Goal: Transaction & Acquisition: Purchase product/service

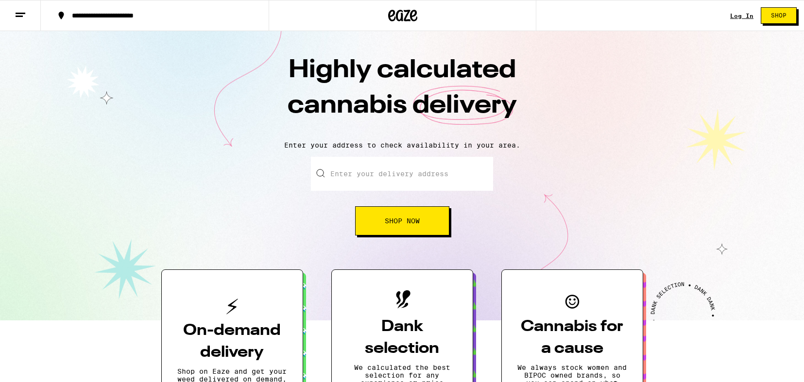
click at [395, 224] on span "Shop Now" at bounding box center [402, 221] width 35 height 7
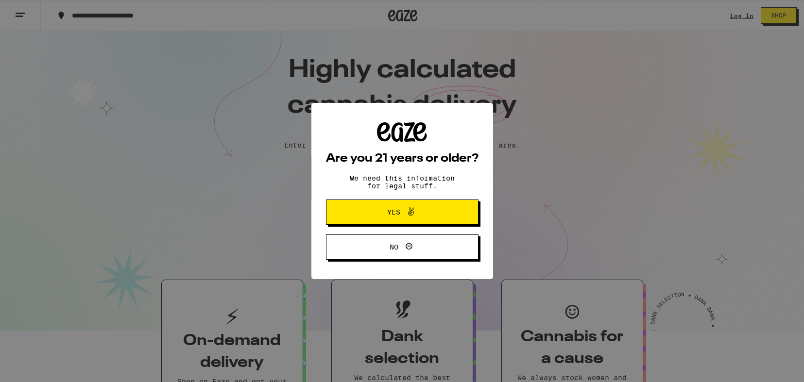
click at [378, 219] on span "Yes" at bounding box center [402, 212] width 74 height 13
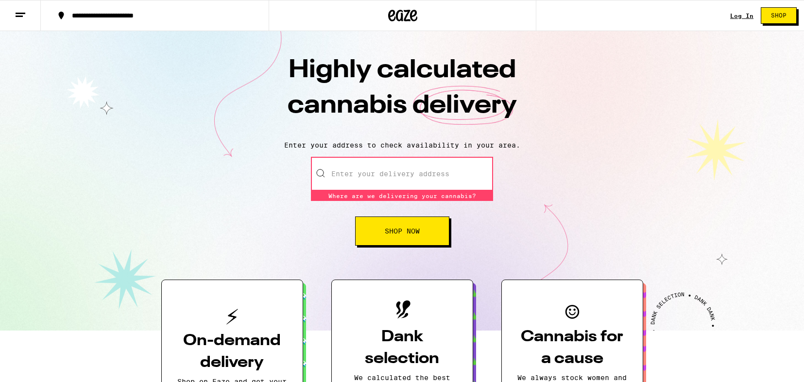
click at [746, 17] on link "Log In" at bounding box center [741, 16] width 23 height 6
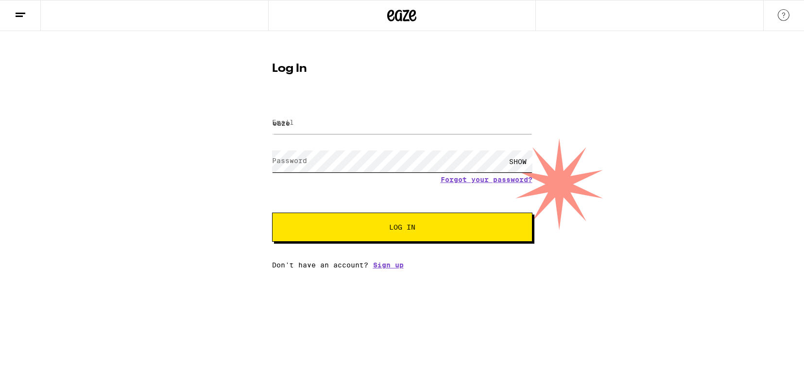
click at [402, 240] on button "Log In" at bounding box center [402, 227] width 260 height 29
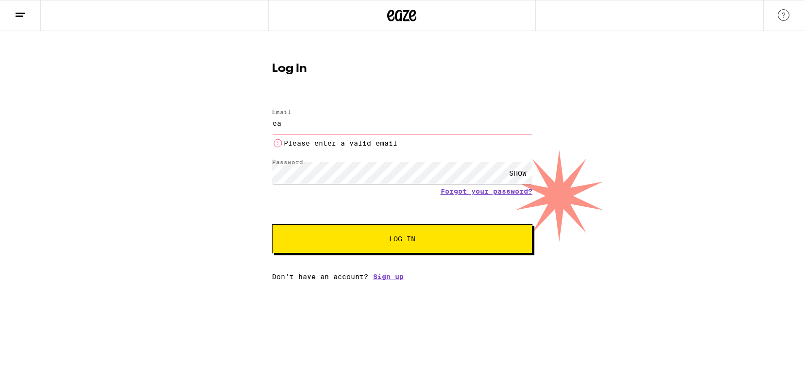
type input "e"
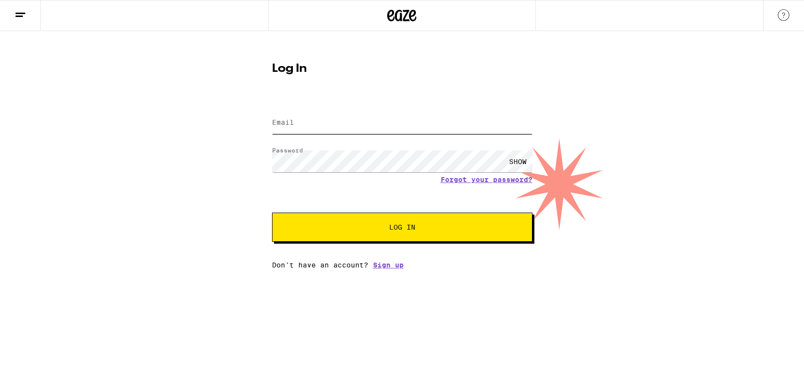
type input "a"
type input "lascribe28@gmail.com"
click at [365, 232] on button "Log In" at bounding box center [402, 227] width 260 height 29
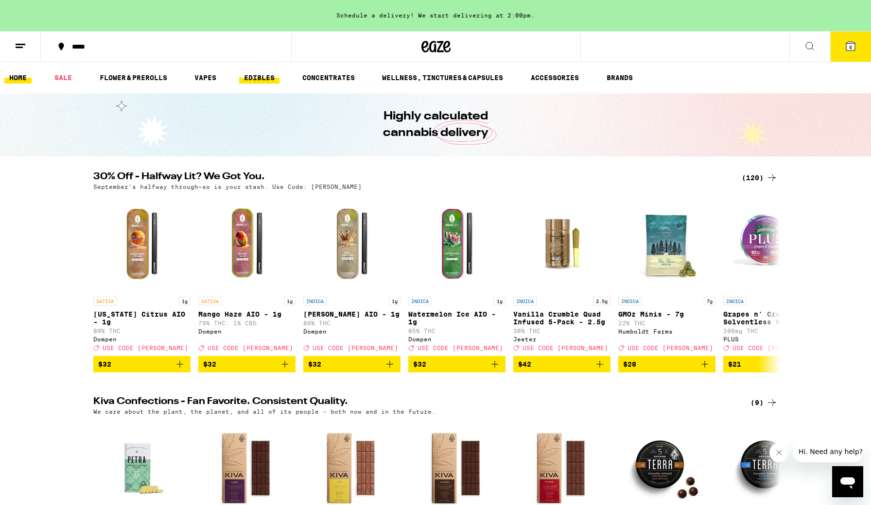
click at [255, 77] on link "EDIBLES" at bounding box center [259, 78] width 40 height 12
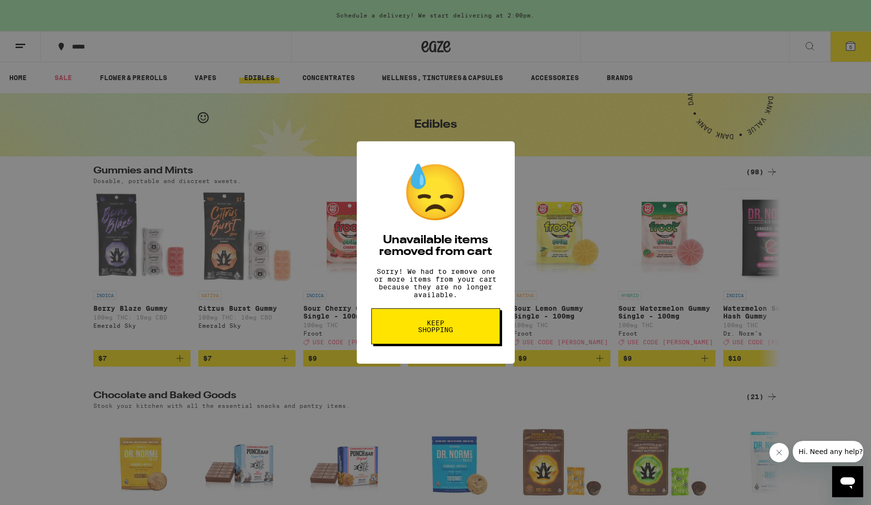
click at [443, 333] on span "Keep Shopping" at bounding box center [436, 327] width 50 height 14
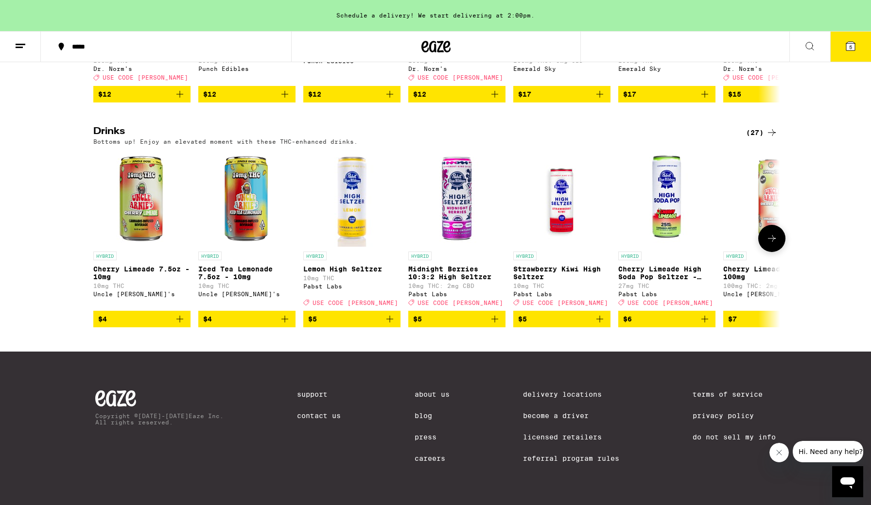
scroll to position [503, 0]
click at [773, 252] on button at bounding box center [771, 238] width 27 height 27
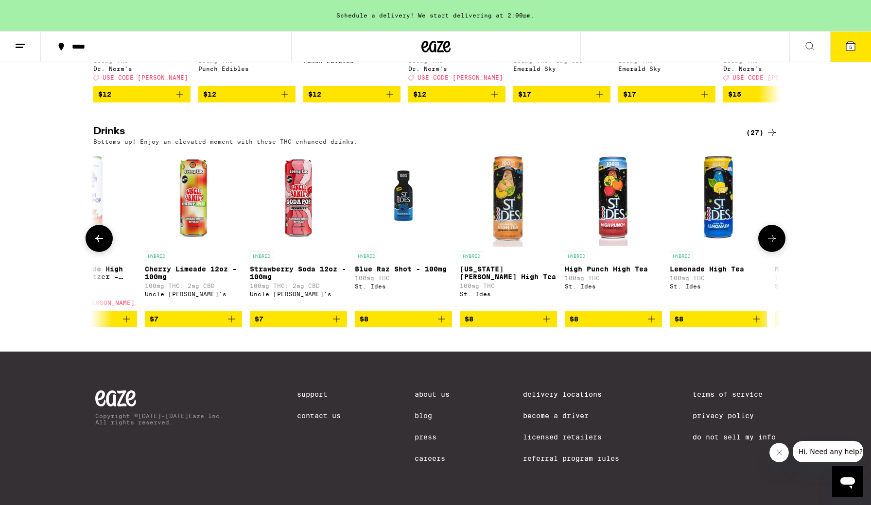
click at [773, 251] on button at bounding box center [771, 238] width 27 height 27
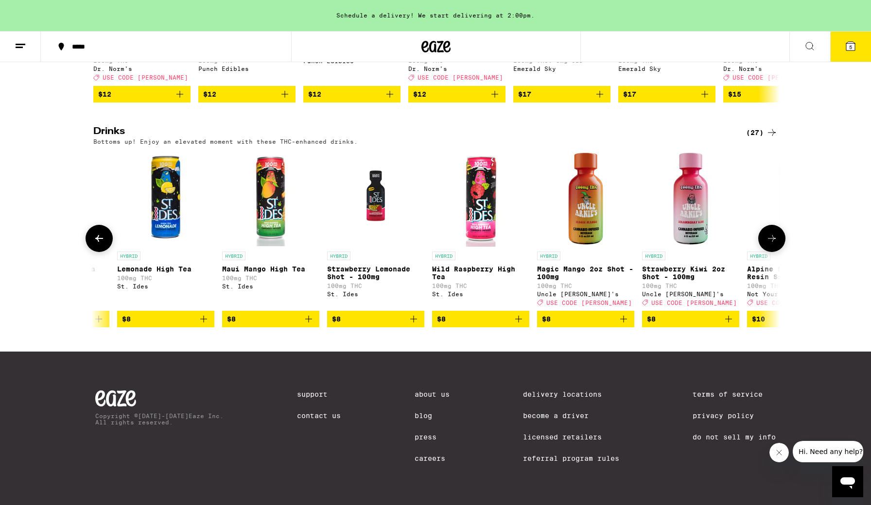
scroll to position [0, 1156]
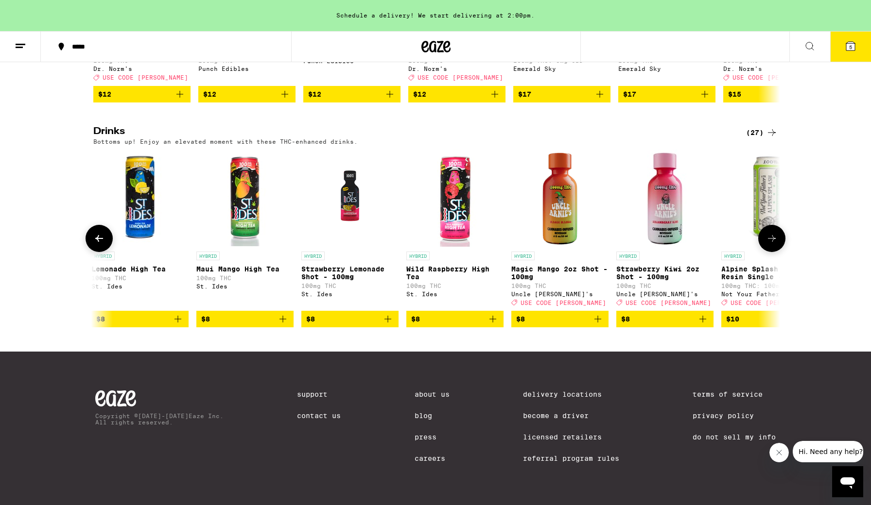
click at [773, 251] on button at bounding box center [771, 238] width 27 height 27
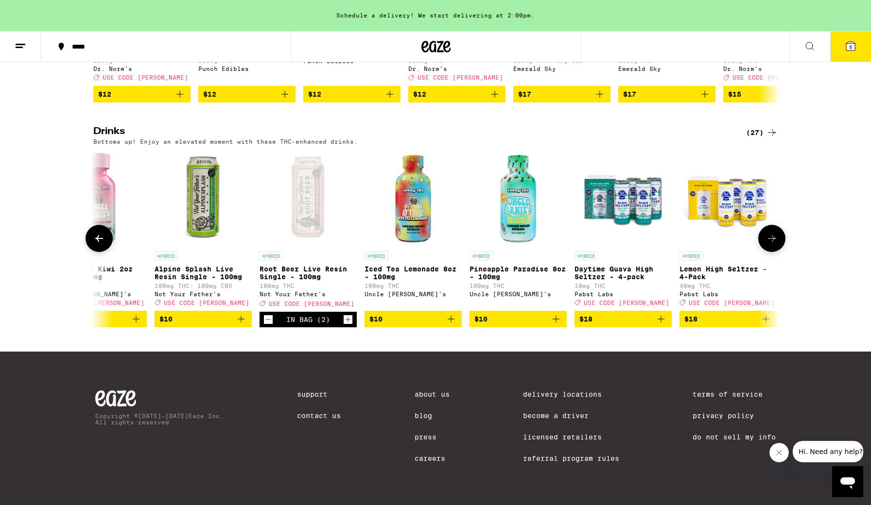
scroll to position [0, 1735]
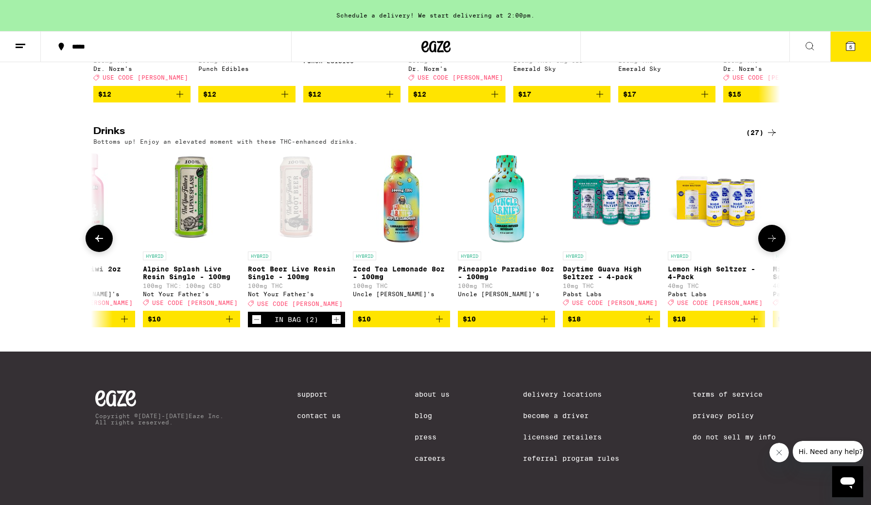
click at [257, 326] on icon "Decrement" at bounding box center [256, 320] width 9 height 12
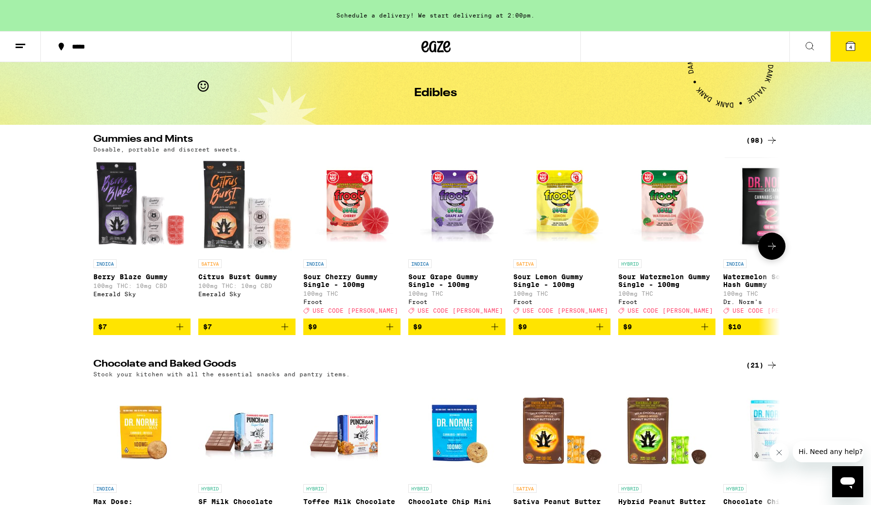
scroll to position [34, 0]
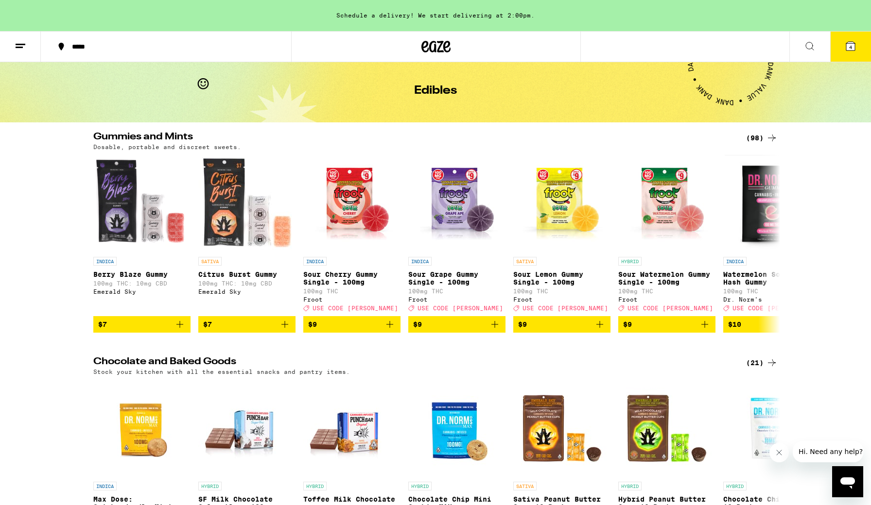
click at [763, 135] on div "(98)" at bounding box center [762, 138] width 32 height 12
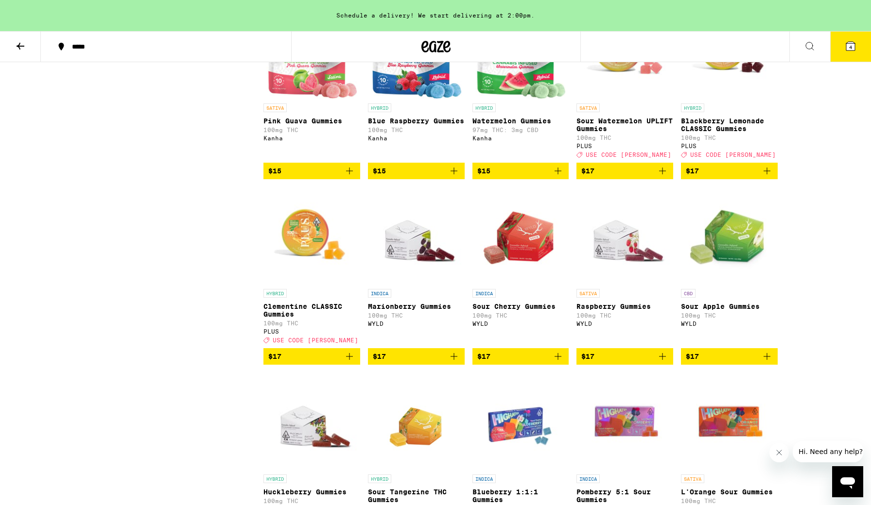
scroll to position [1078, 0]
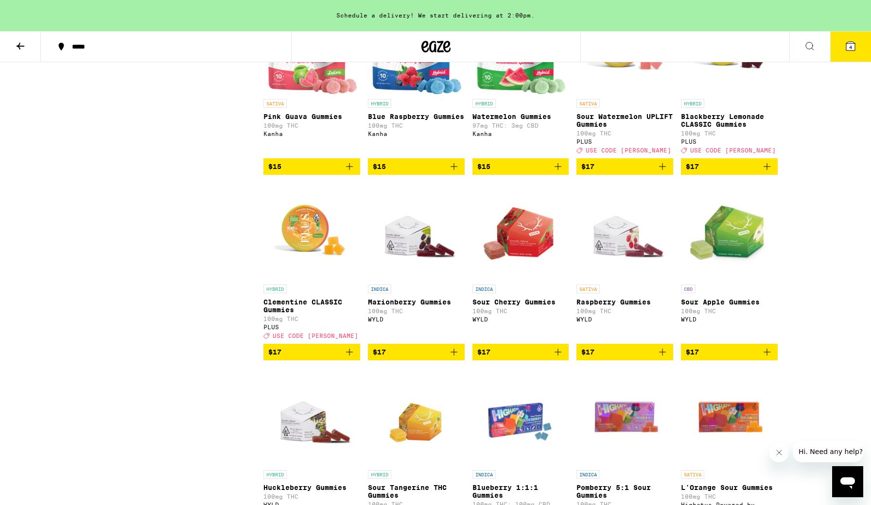
click at [348, 356] on icon "Add to bag" at bounding box center [349, 352] width 7 height 7
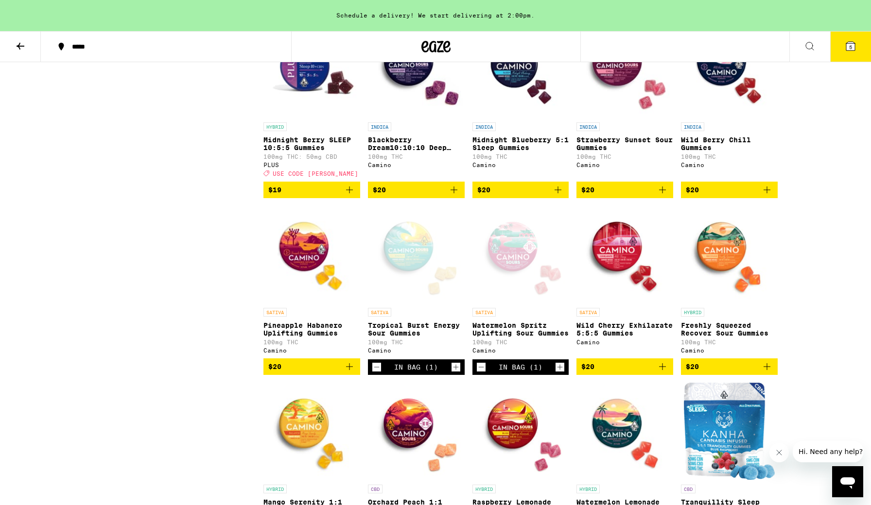
scroll to position [1965, 0]
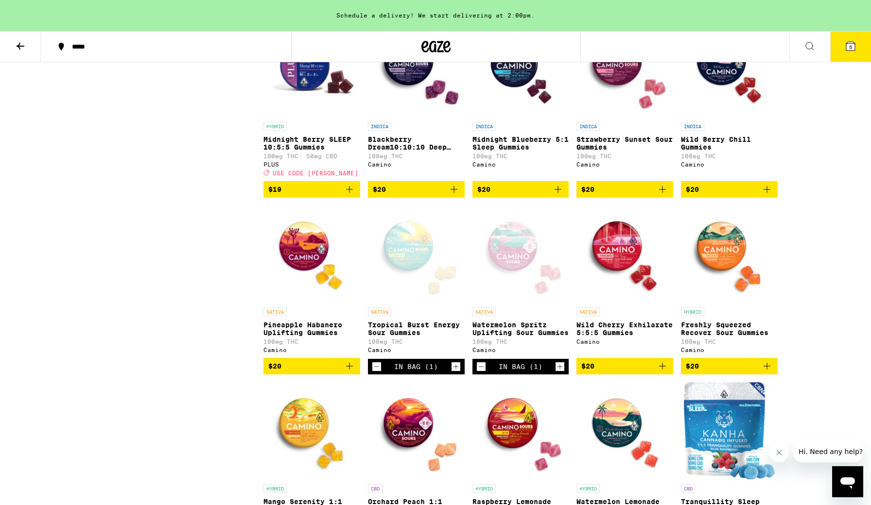
click at [846, 48] on icon at bounding box center [850, 46] width 9 height 9
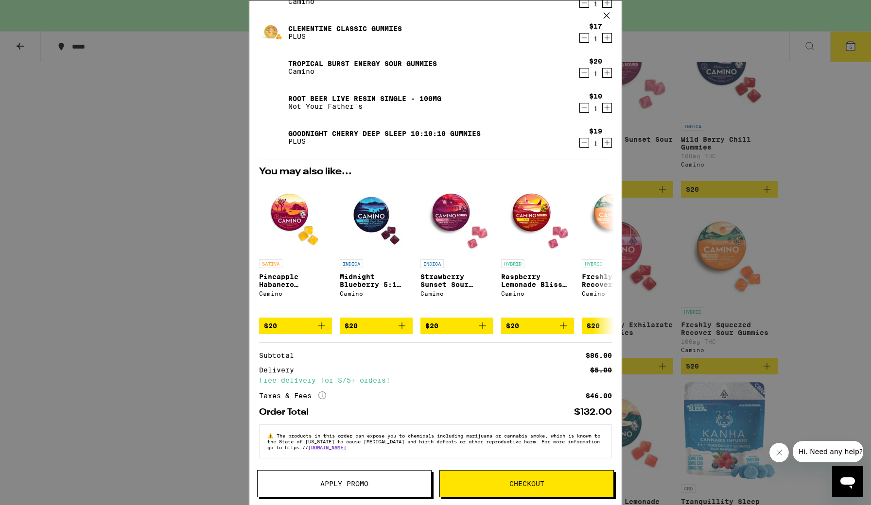
scroll to position [82, 0]
click at [346, 486] on span "Apply Promo" at bounding box center [344, 484] width 48 height 7
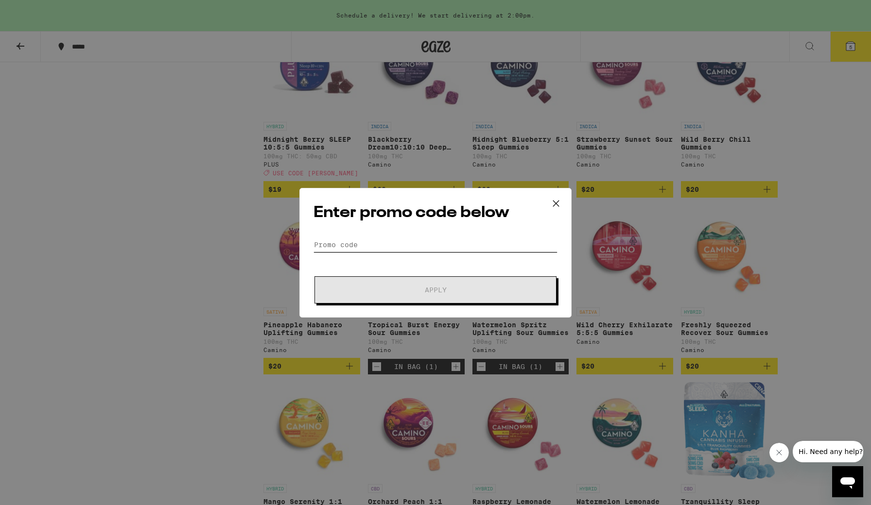
click at [376, 239] on input "Promo Code" at bounding box center [435, 245] width 244 height 15
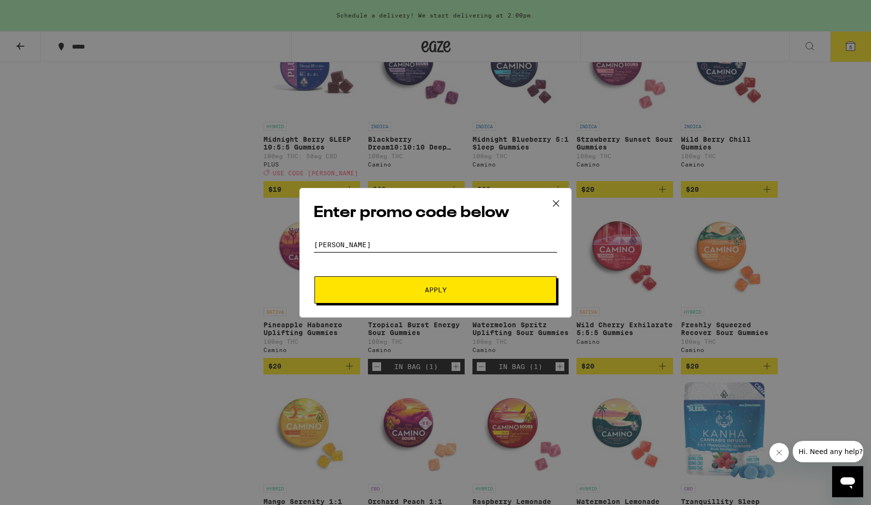
type input "[PERSON_NAME]"
click at [406, 297] on button "Apply" at bounding box center [435, 289] width 242 height 27
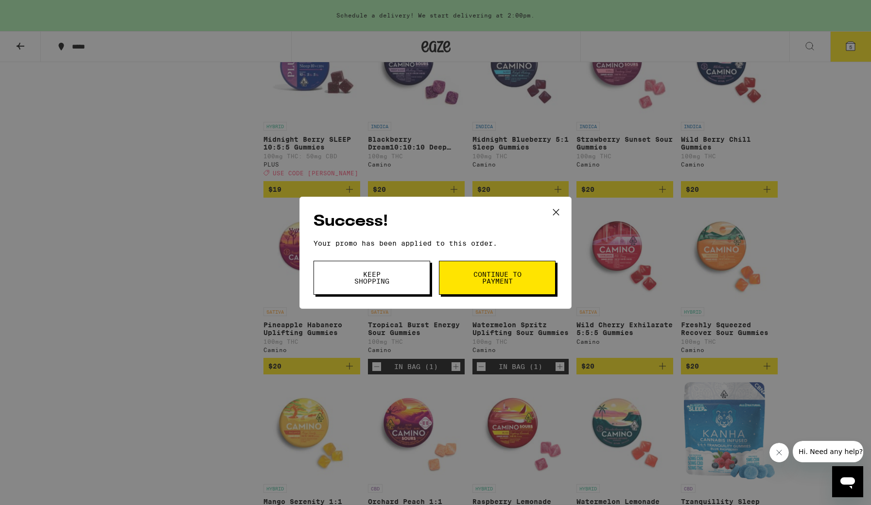
click at [504, 277] on span "Continue to payment" at bounding box center [497, 278] width 50 height 14
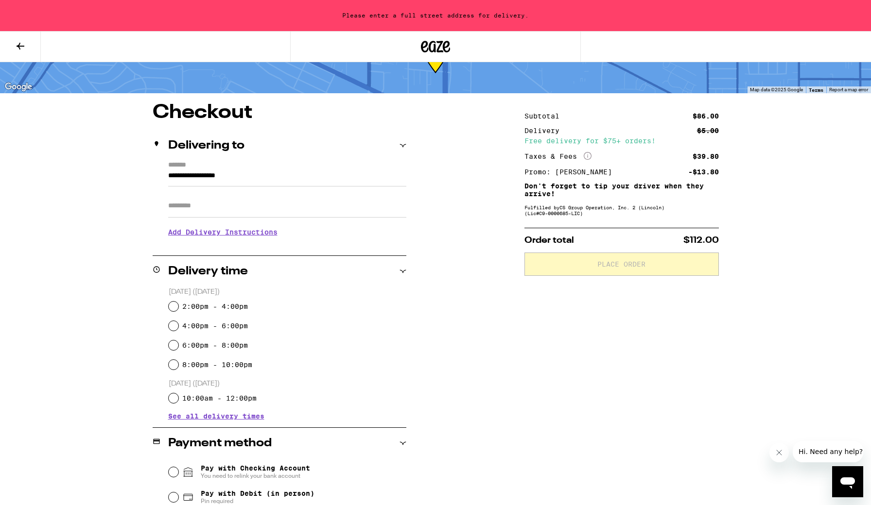
scroll to position [34, 0]
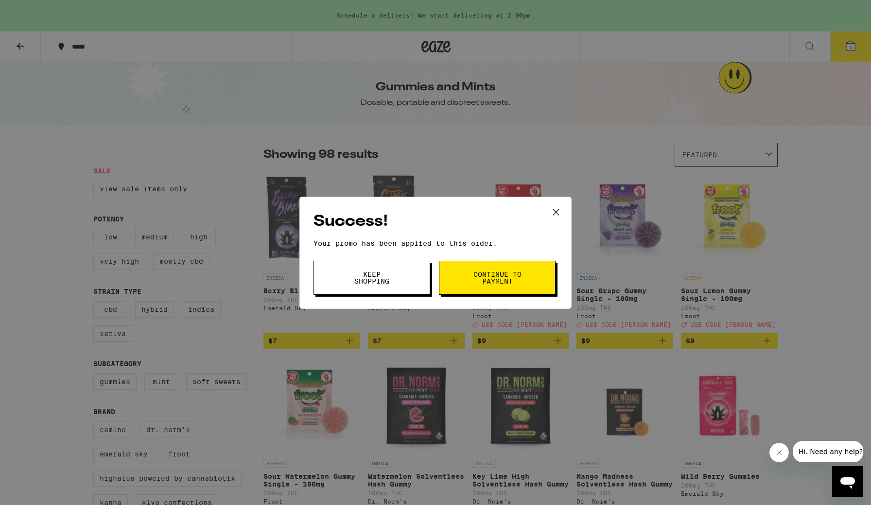
click at [386, 284] on span "Keep Shopping" at bounding box center [372, 278] width 50 height 14
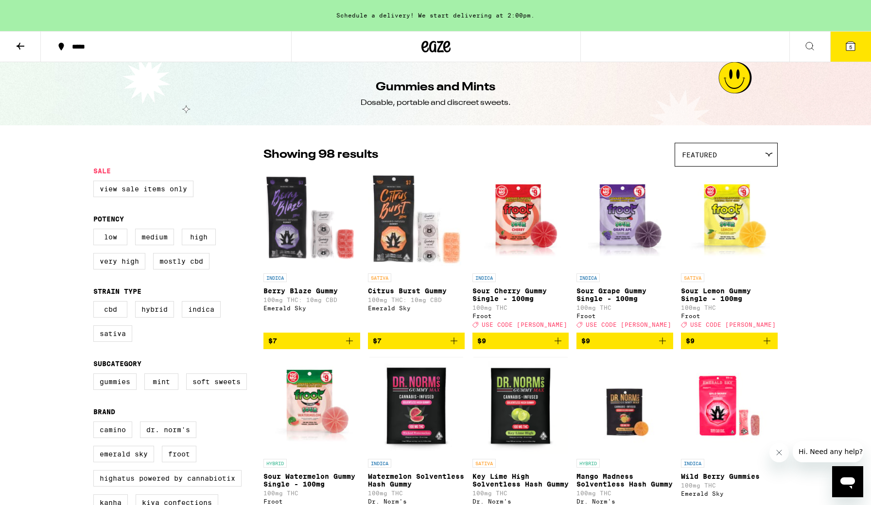
click at [852, 45] on icon at bounding box center [850, 46] width 9 height 9
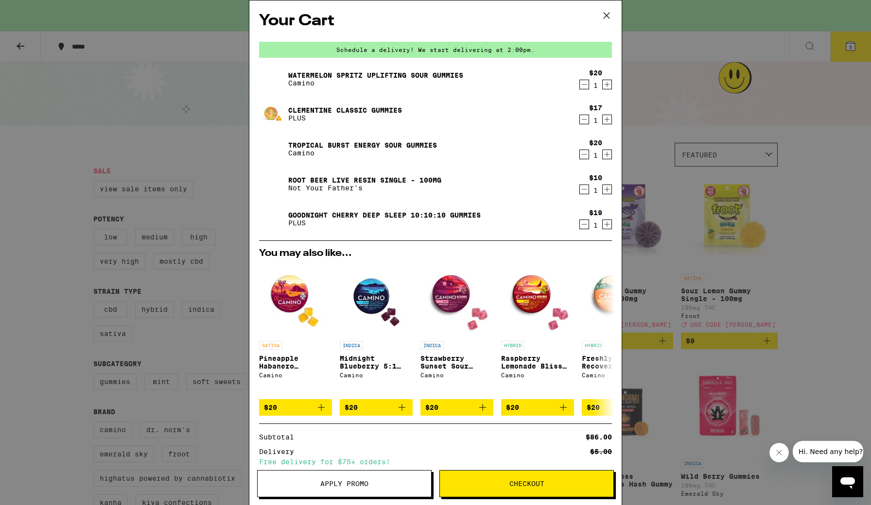
click at [586, 85] on icon "Decrement" at bounding box center [584, 85] width 9 height 12
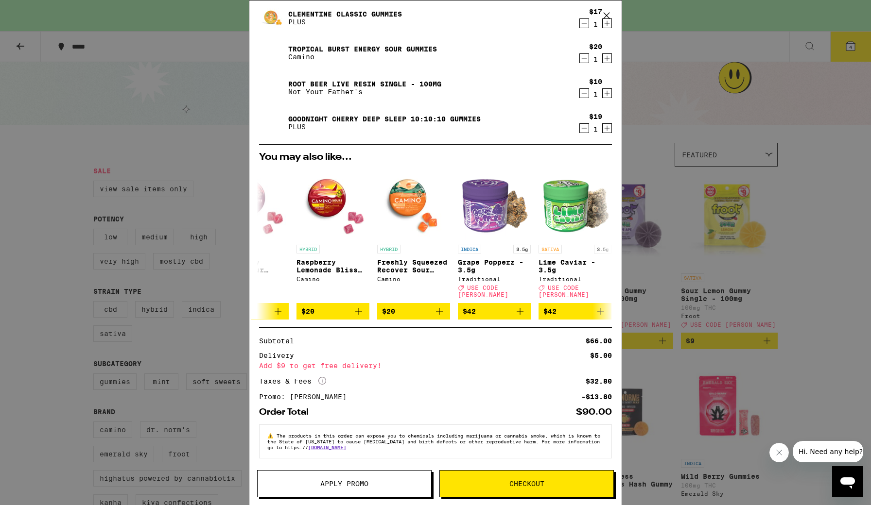
scroll to position [61, 0]
click at [33, 294] on div "Your Cart Schedule a delivery! We start delivering at 2:00pm. Clementine CLASSI…" at bounding box center [435, 252] width 871 height 505
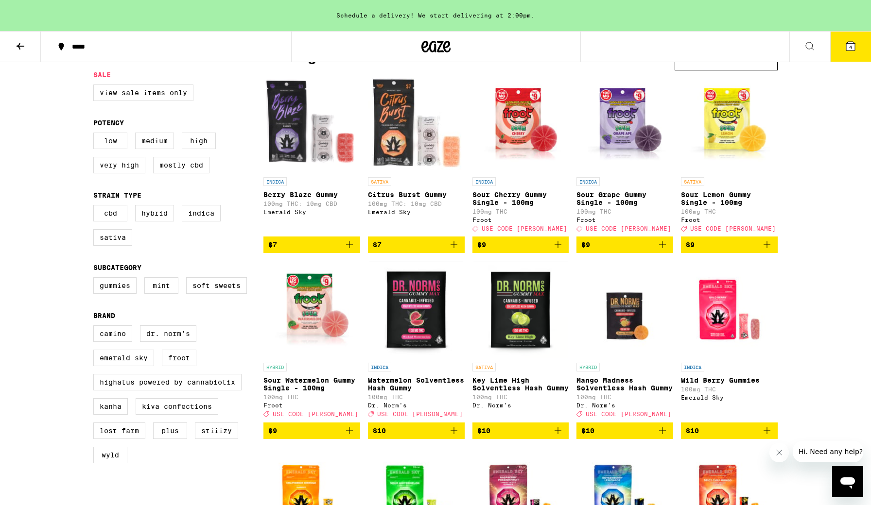
scroll to position [96, 0]
click at [423, 251] on span "$7" at bounding box center [416, 245] width 87 height 12
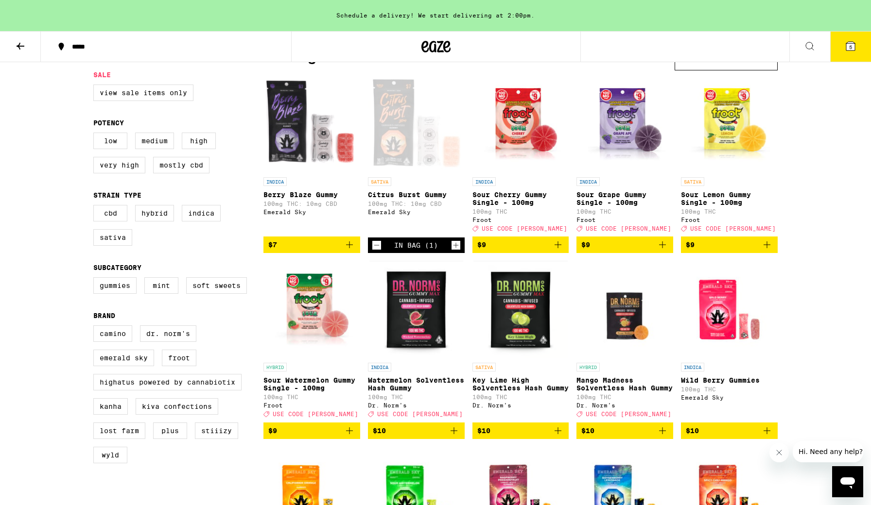
click at [856, 47] on icon at bounding box center [850, 46] width 12 height 12
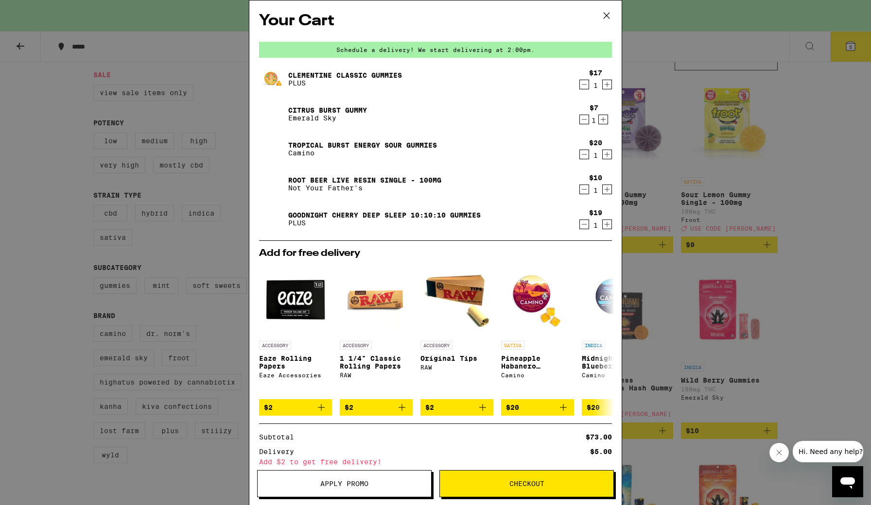
click at [583, 120] on icon "Decrement" at bounding box center [584, 120] width 9 height 12
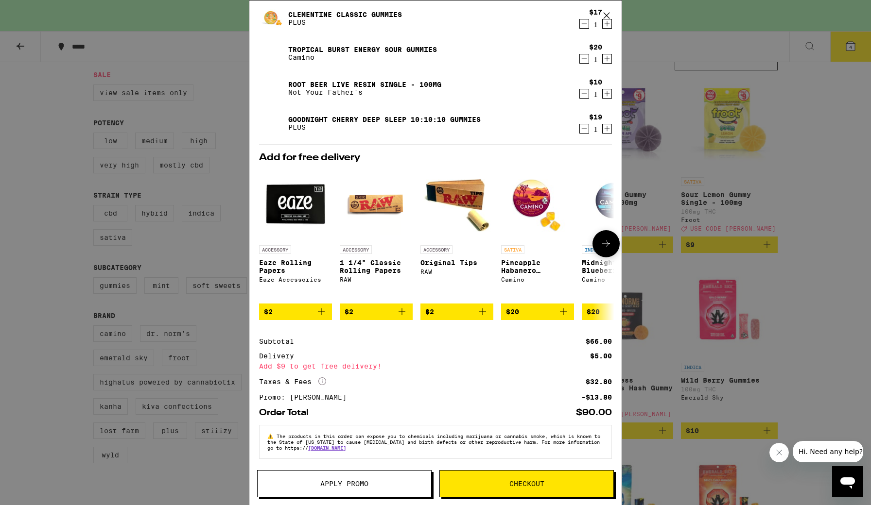
scroll to position [61, 0]
click at [229, 98] on div "Your Cart Schedule a delivery! We start delivering at 2:00pm. Clementine CLASSI…" at bounding box center [435, 252] width 871 height 505
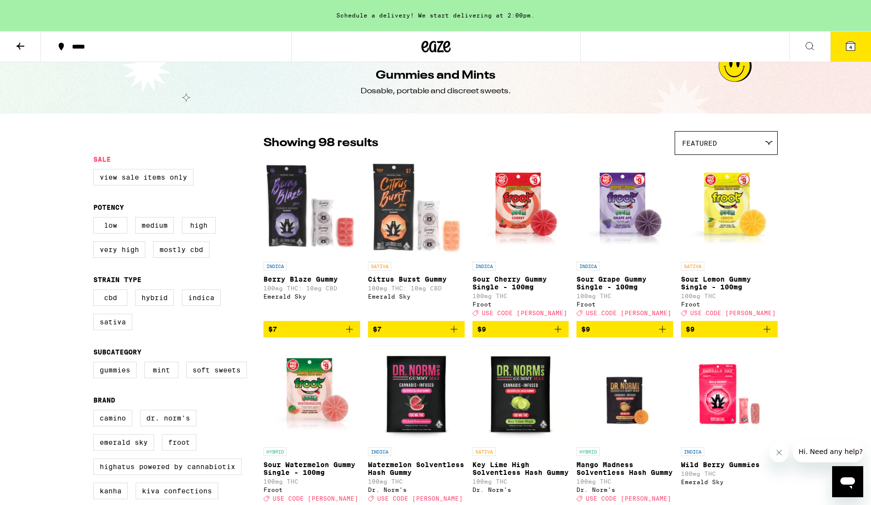
scroll to position [12, 0]
click at [846, 49] on icon at bounding box center [850, 46] width 9 height 9
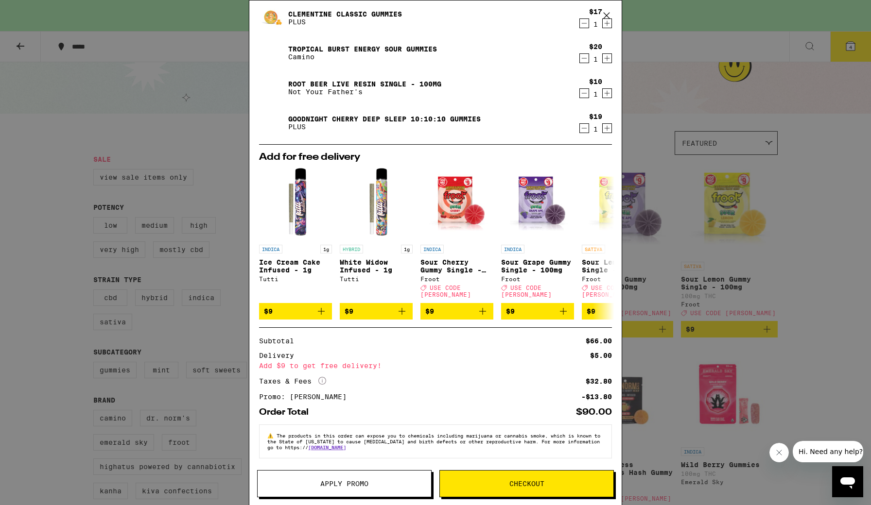
scroll to position [61, 0]
click at [606, 16] on icon at bounding box center [606, 15] width 15 height 15
